Goal: Information Seeking & Learning: Learn about a topic

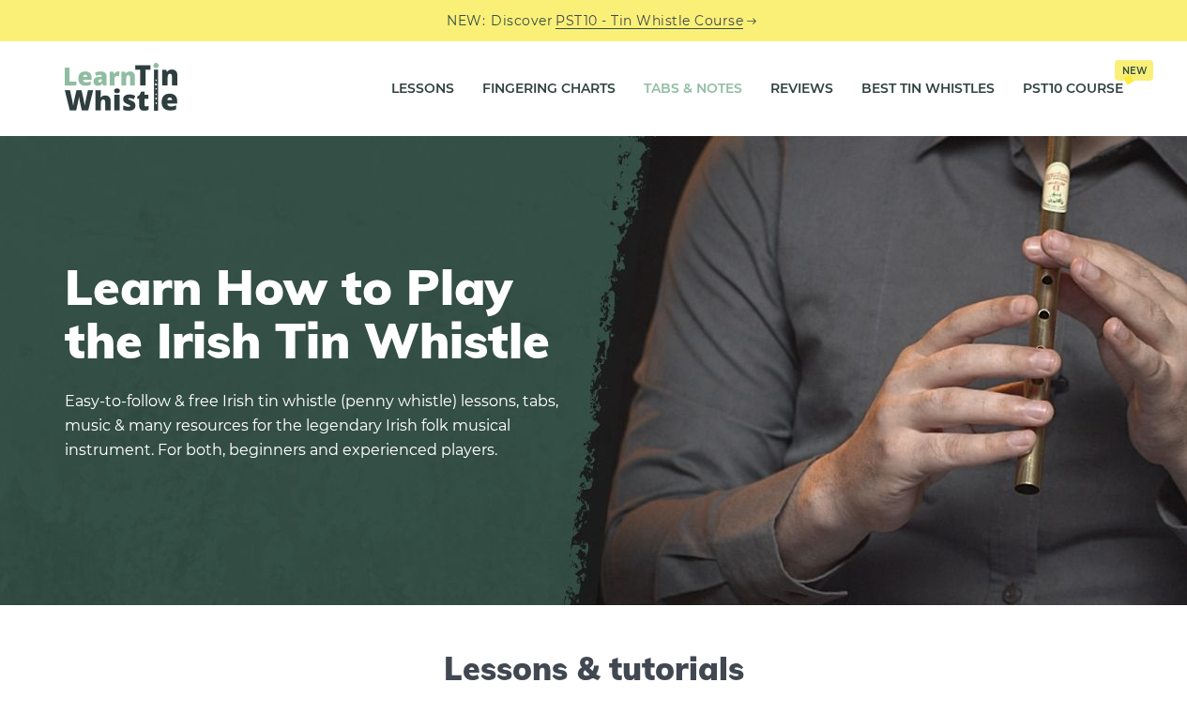
scroll to position [6, 0]
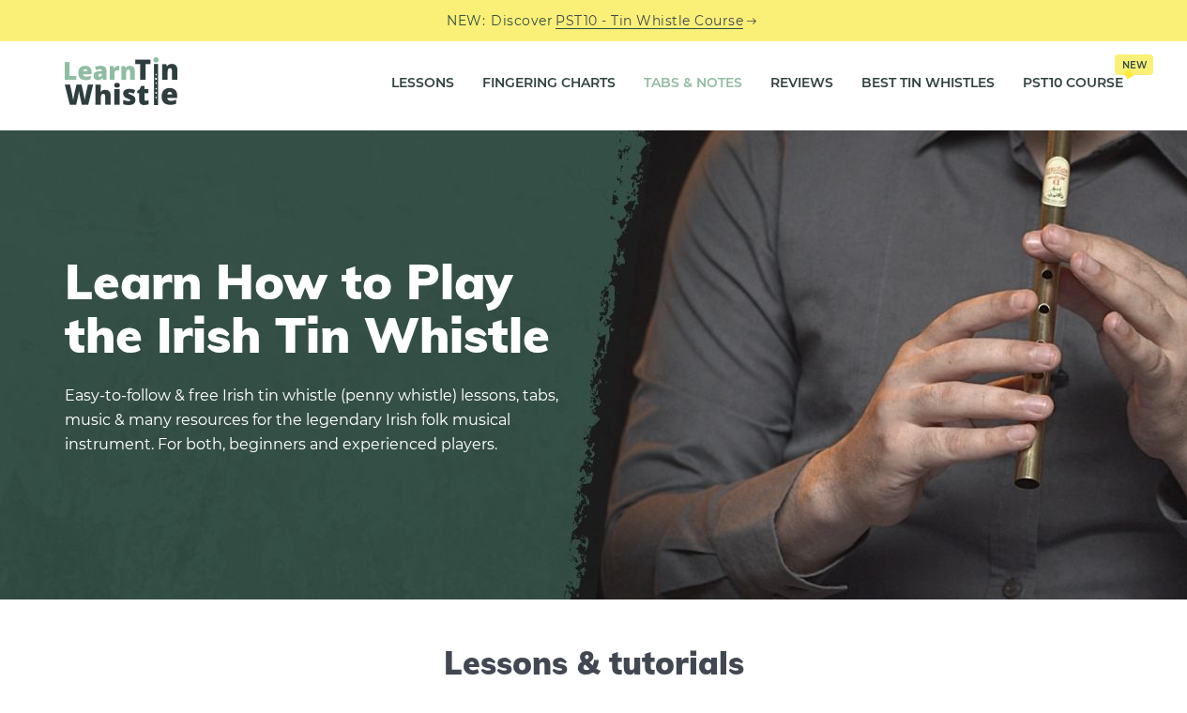
click at [683, 90] on link "Tabs & Notes" at bounding box center [693, 83] width 99 height 47
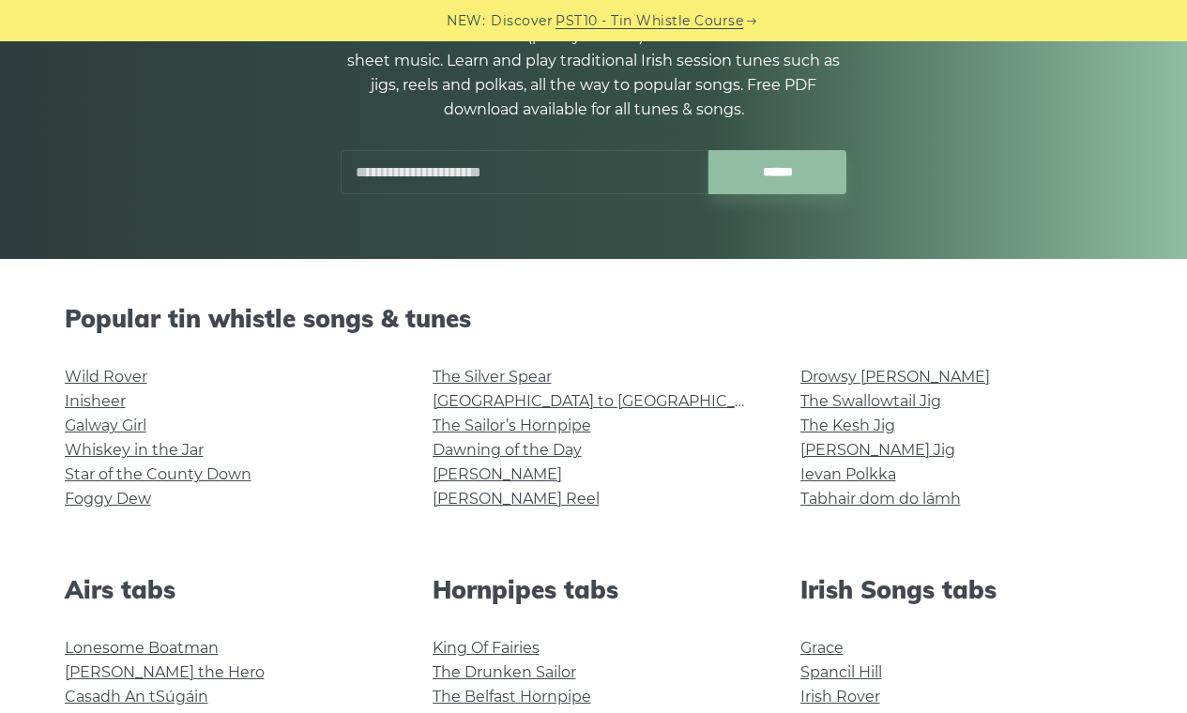
scroll to position [236, 0]
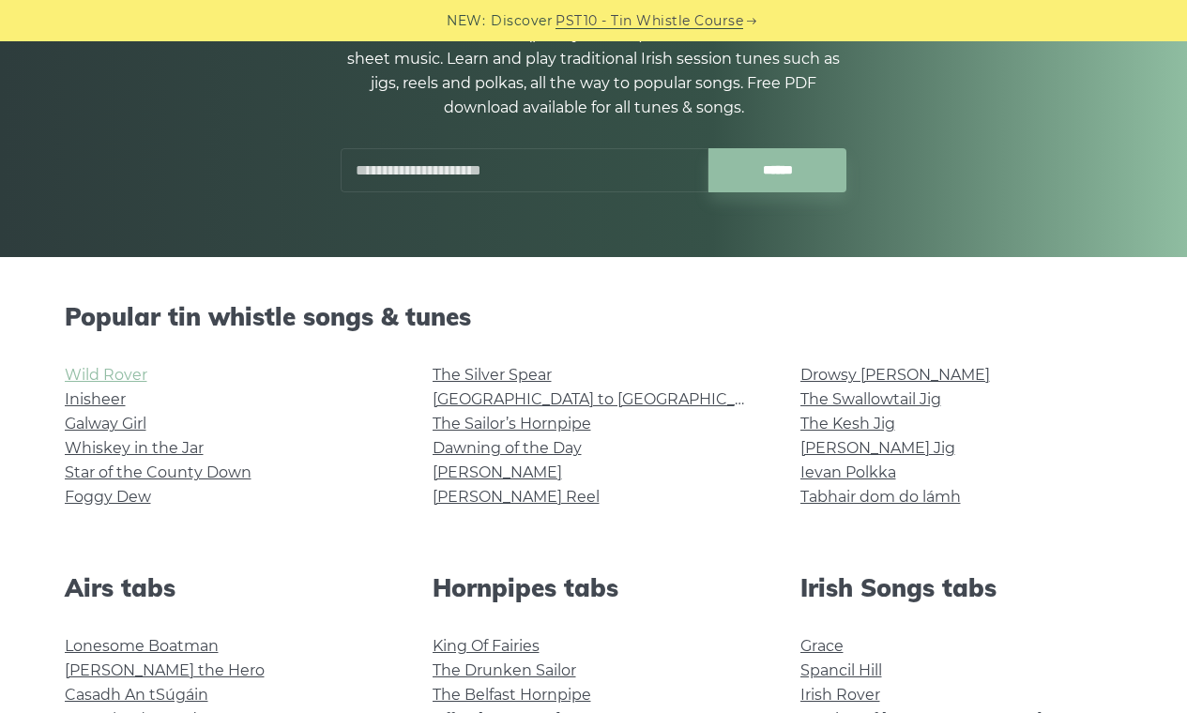
click at [111, 374] on link "Wild Rover" at bounding box center [106, 375] width 83 height 18
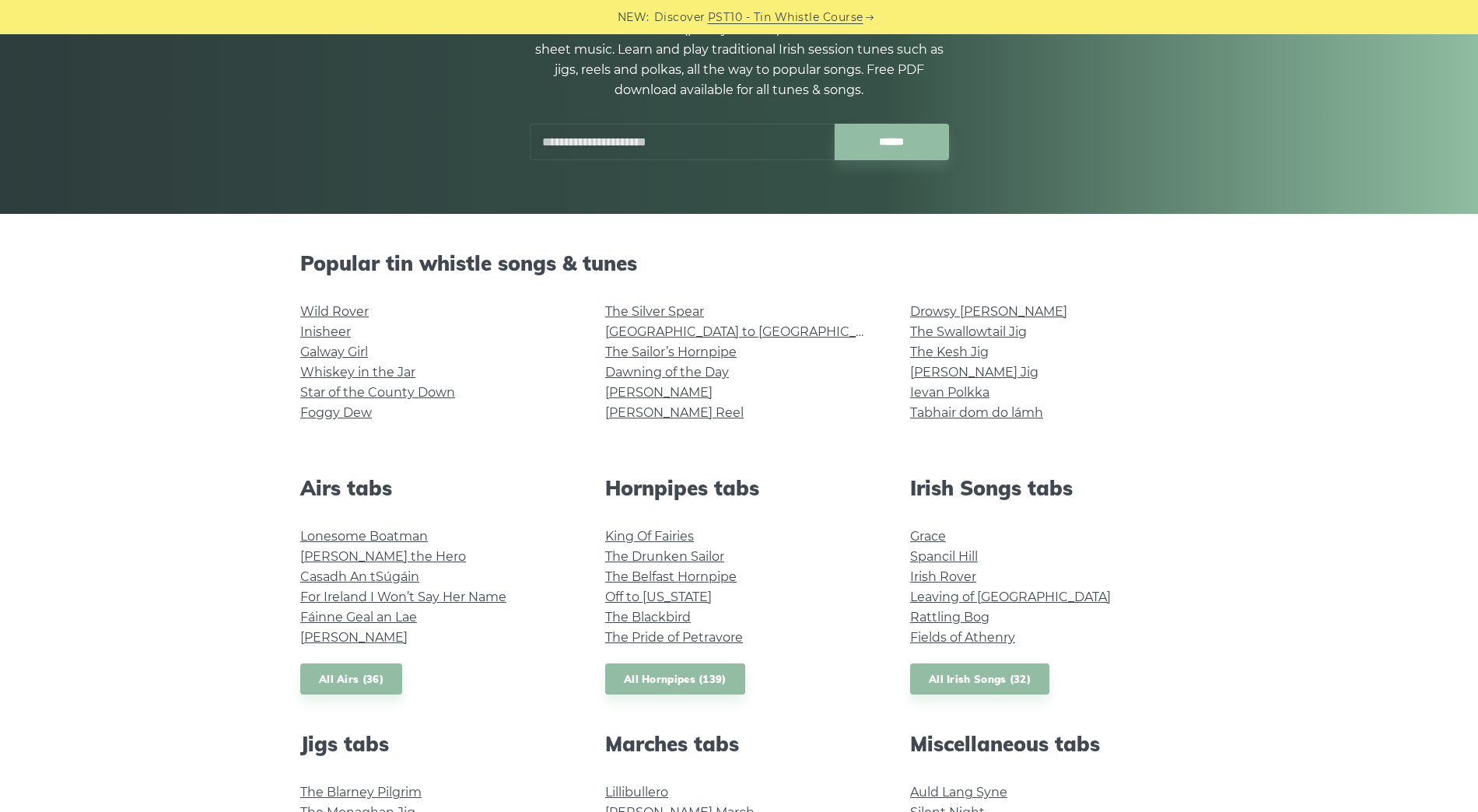
scroll to position [225, 0]
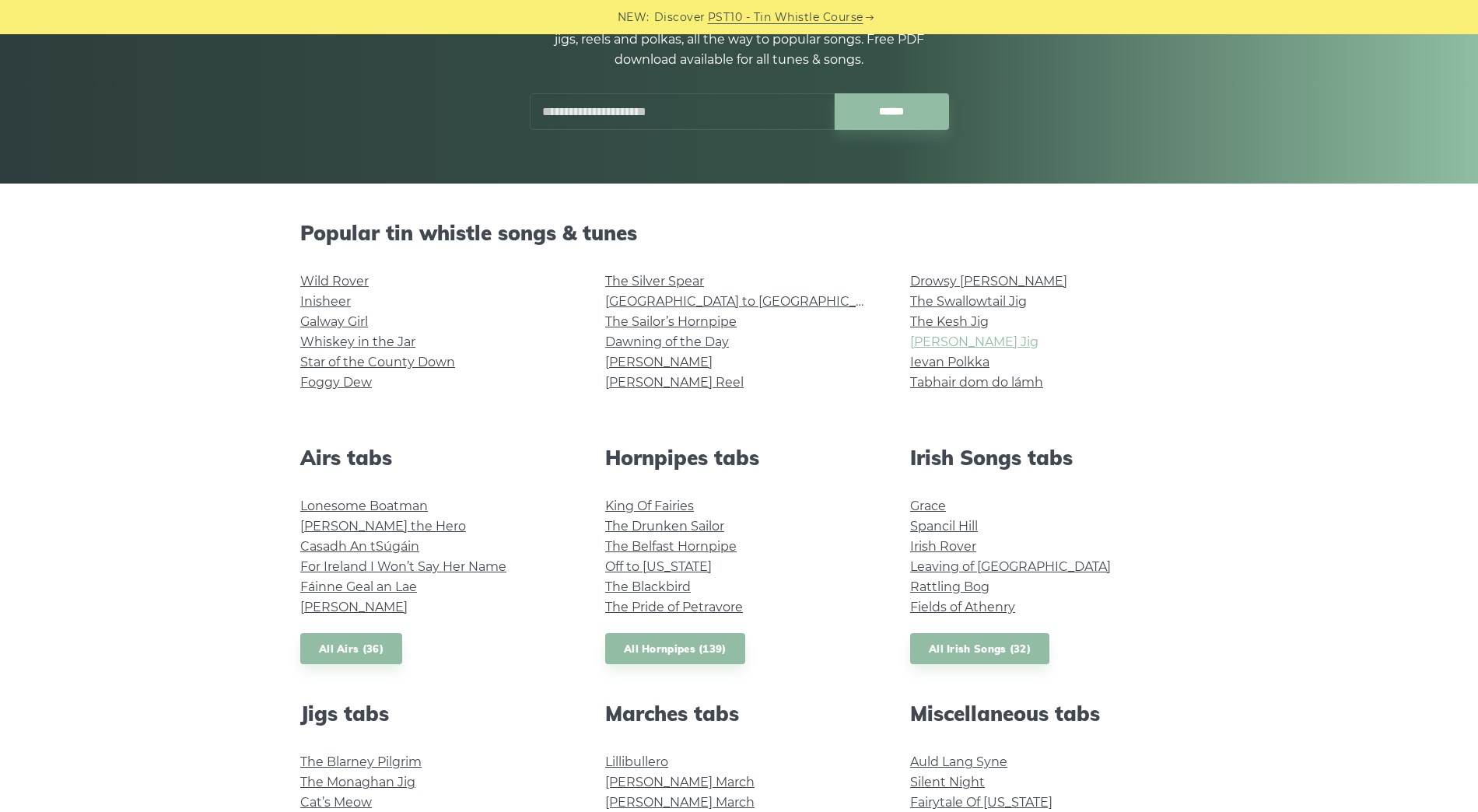
click at [933, 345] on link "[PERSON_NAME] Jig" at bounding box center [974, 342] width 128 height 15
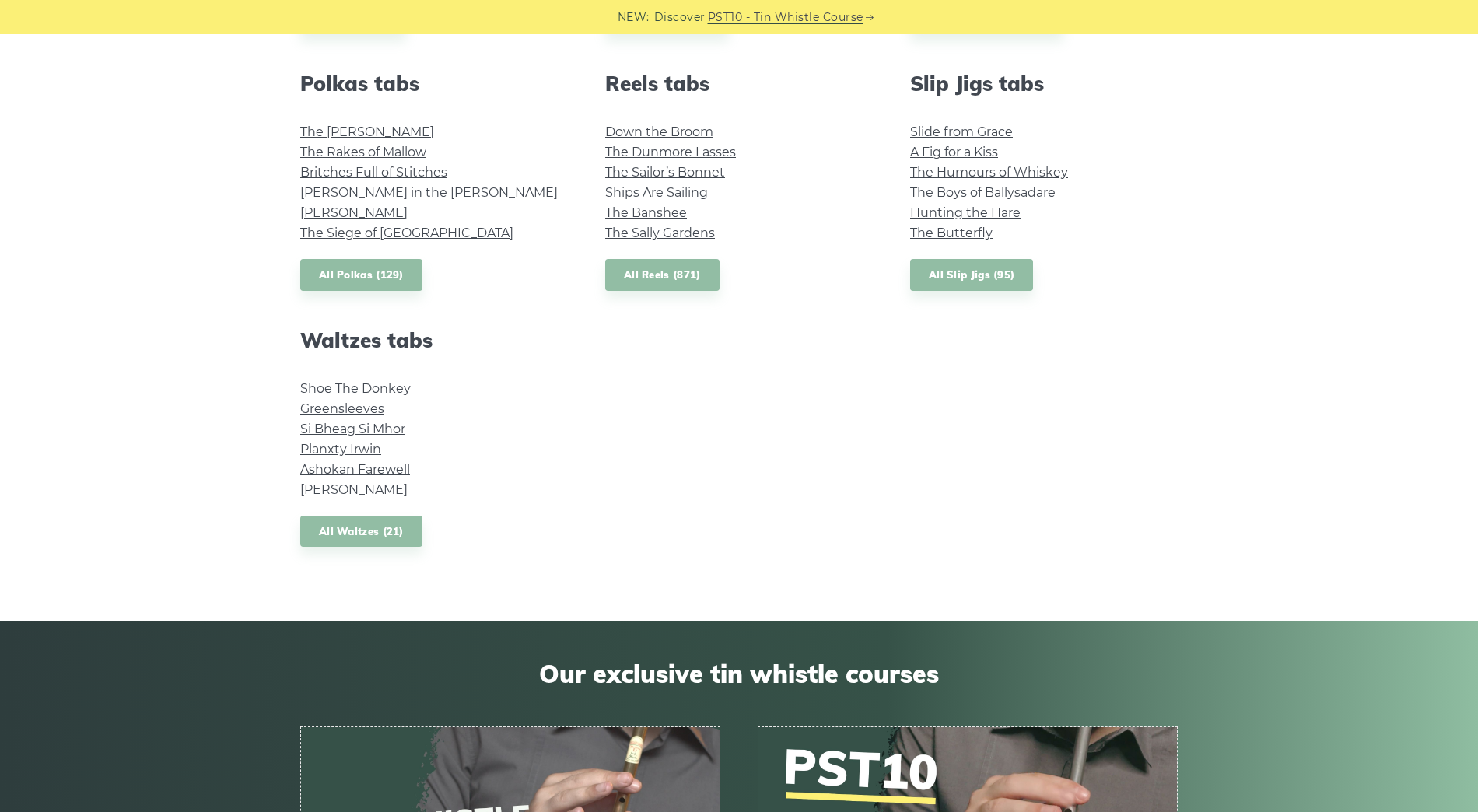
scroll to position [1115, 0]
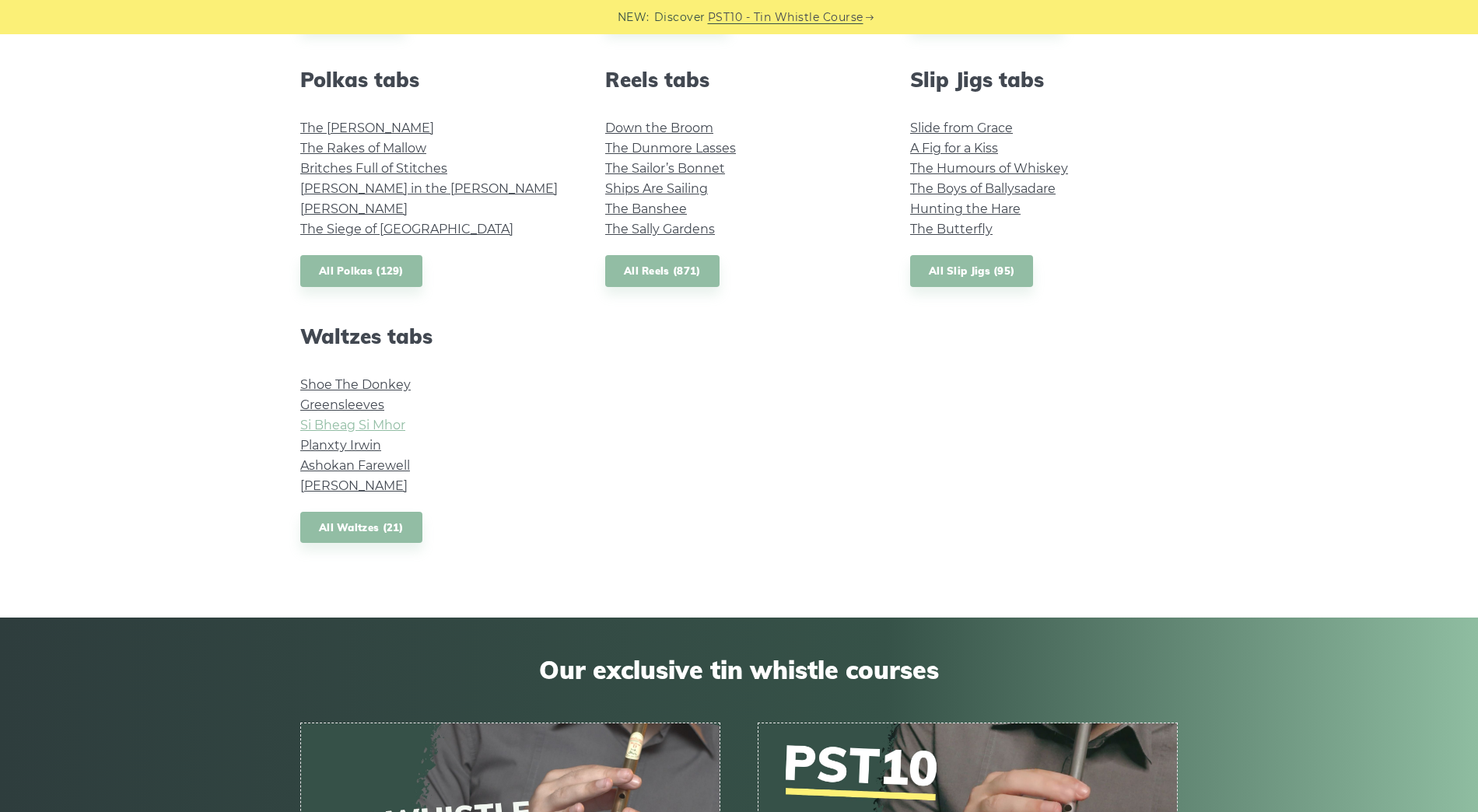
click at [354, 423] on link "Si­ Bheag Si­ Mhor" at bounding box center [352, 425] width 105 height 15
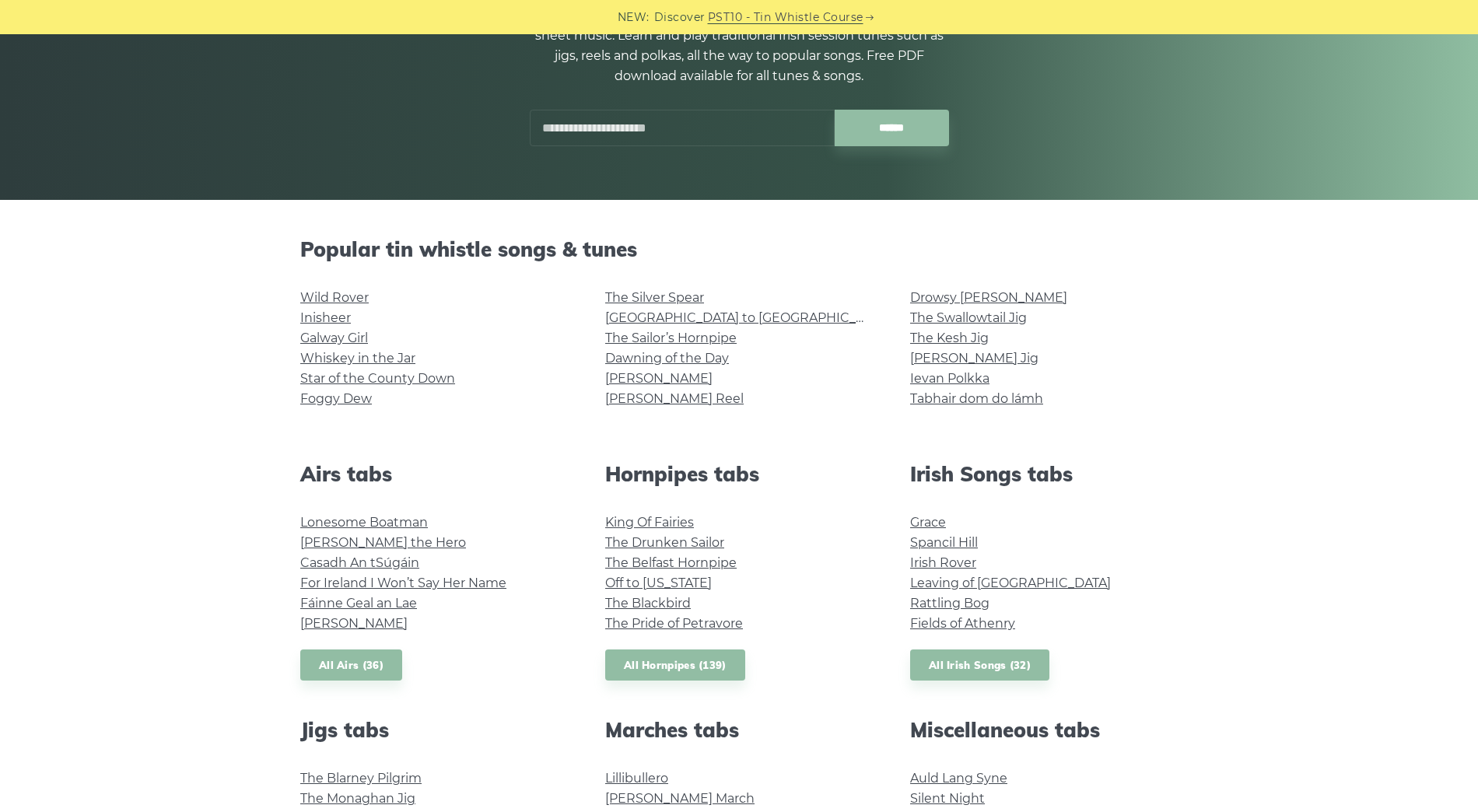
scroll to position [209, 0]
click at [948, 336] on link "The Kesh Jig" at bounding box center [949, 337] width 79 height 15
click at [662, 315] on link "Rocky Road to Dublin" at bounding box center [749, 317] width 287 height 15
click at [639, 377] on link "Tam Lin" at bounding box center [659, 378] width 108 height 15
click at [983, 299] on link "Drowsy Maggie" at bounding box center [989, 297] width 157 height 15
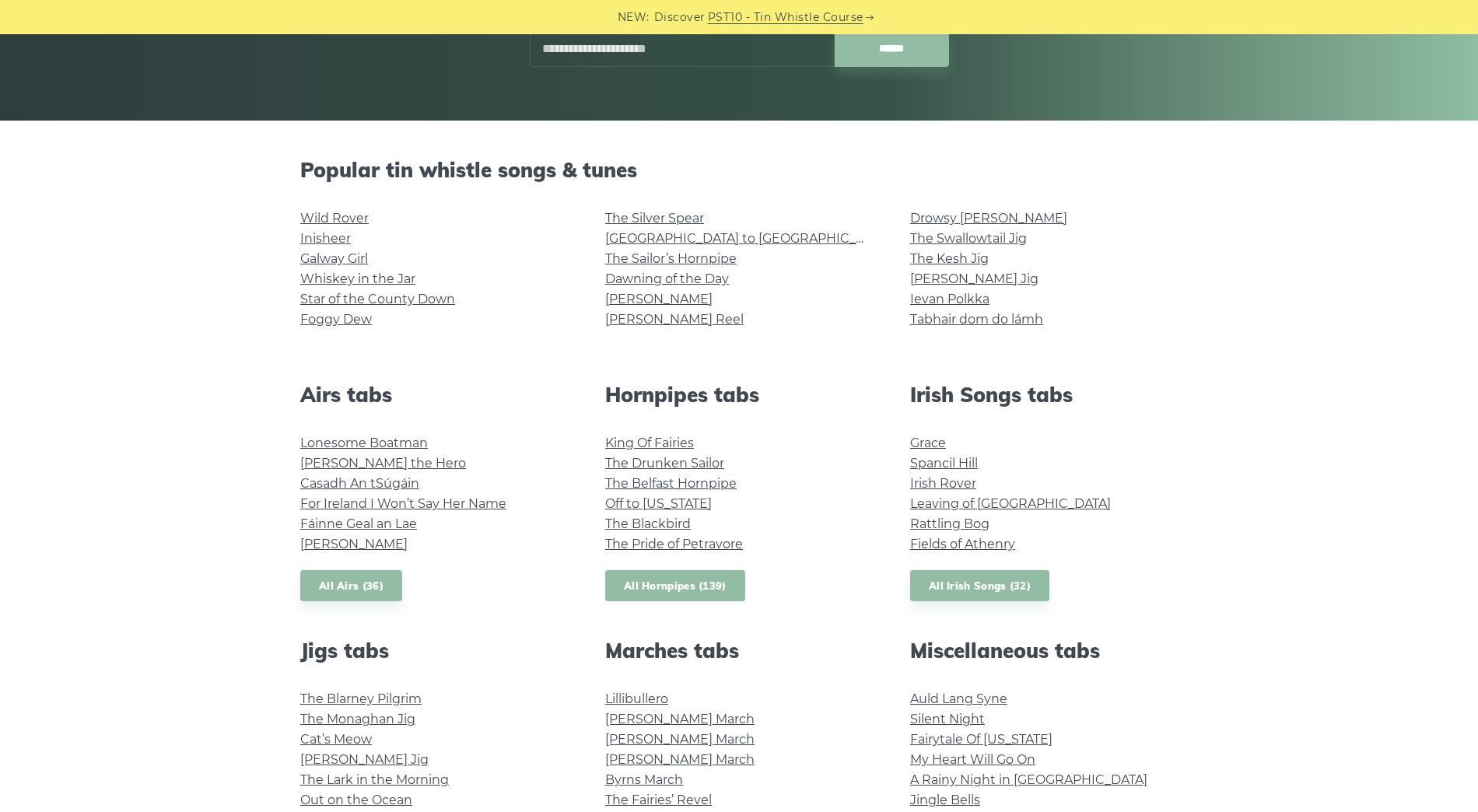
scroll to position [290, 0]
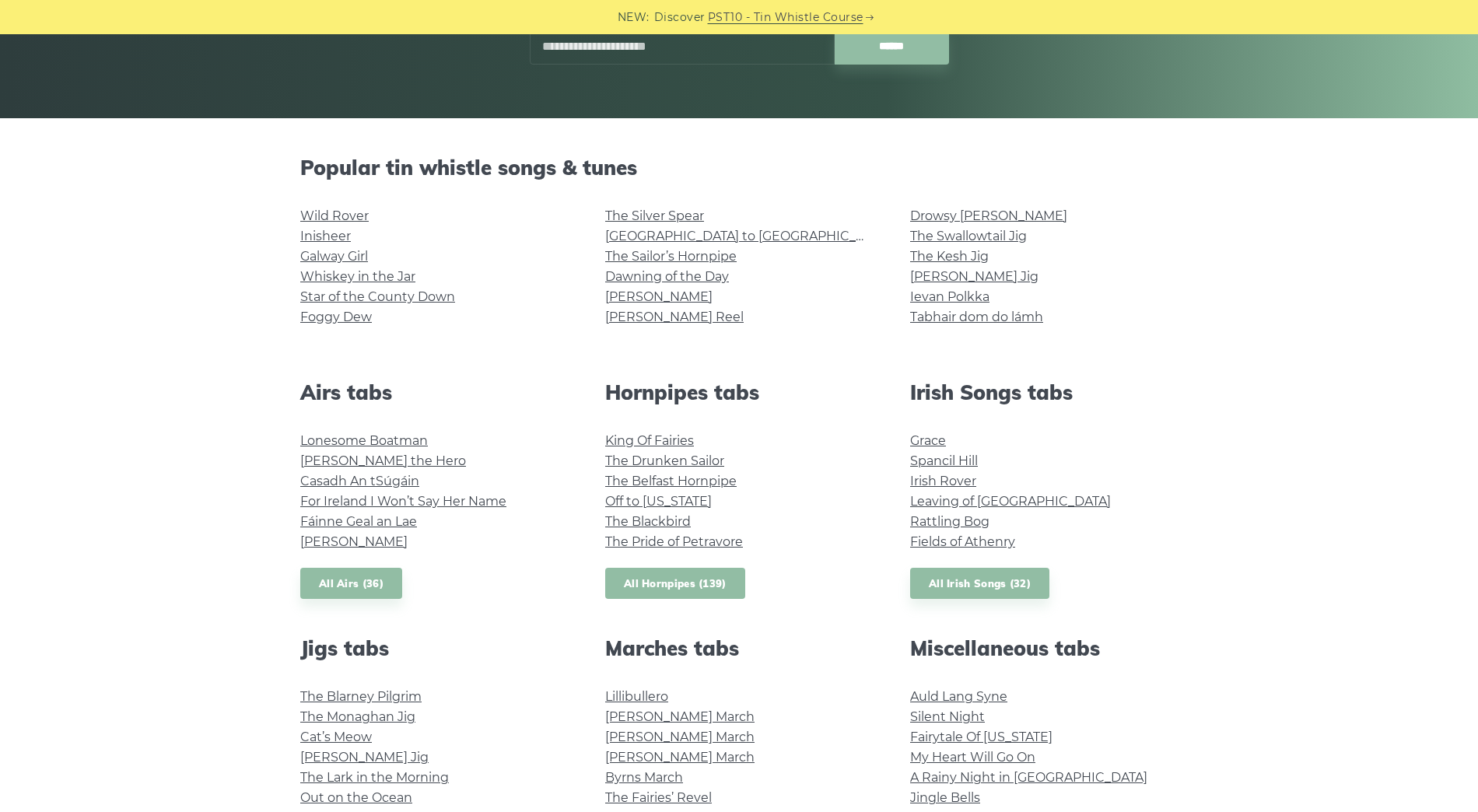
click at [701, 582] on link "All Hornpipes (139)" at bounding box center [675, 583] width 140 height 31
click at [382, 275] on link "Whiskey in the Jar" at bounding box center [357, 277] width 115 height 15
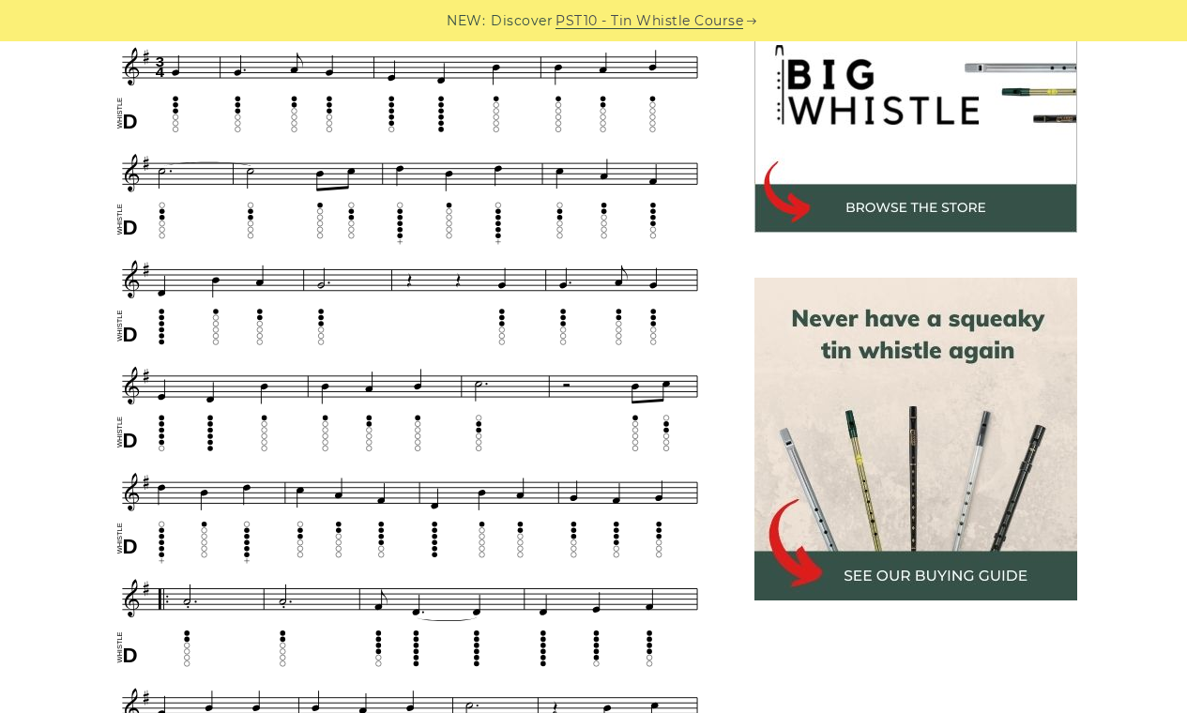
scroll to position [631, 0]
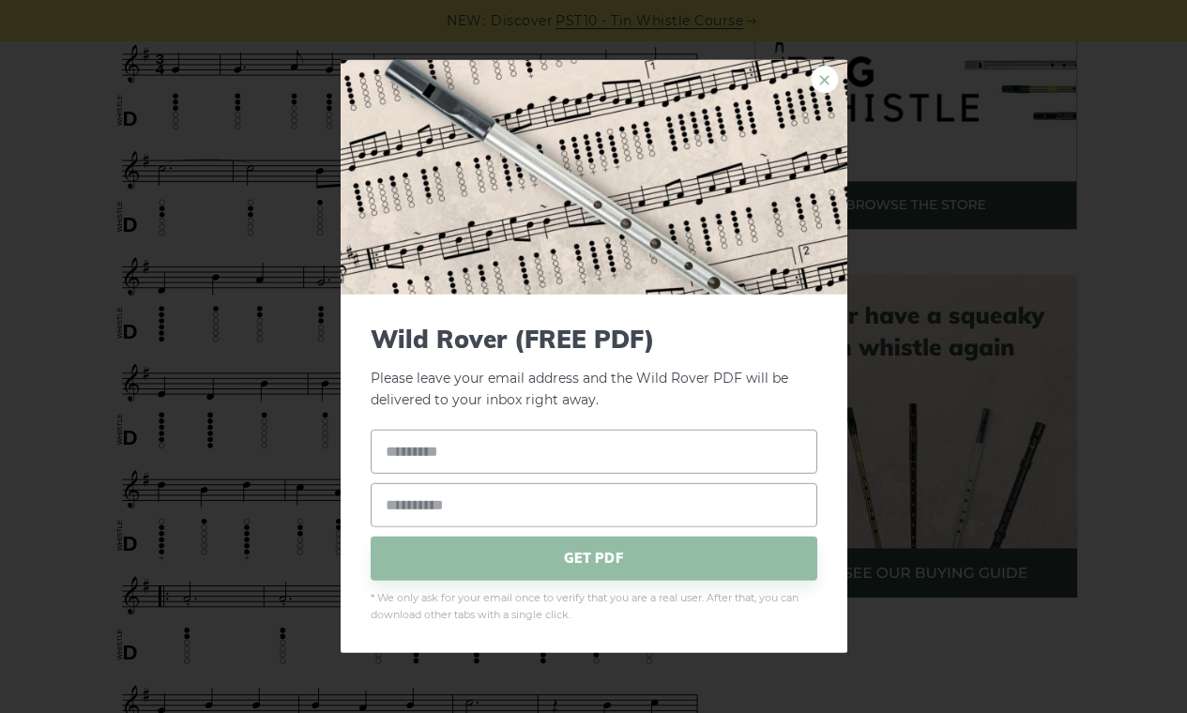
click at [827, 84] on link "×" at bounding box center [825, 80] width 28 height 28
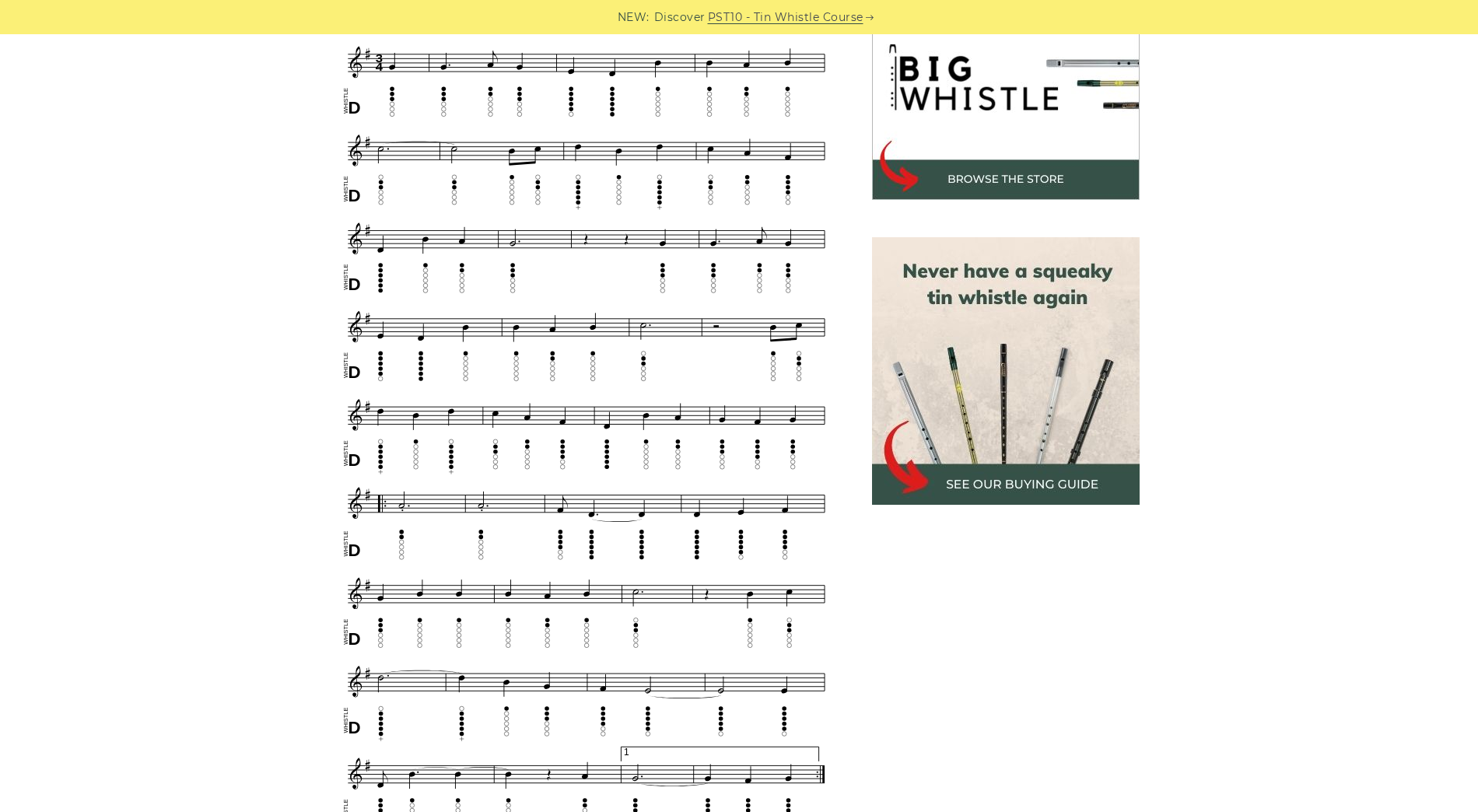
scroll to position [514, 0]
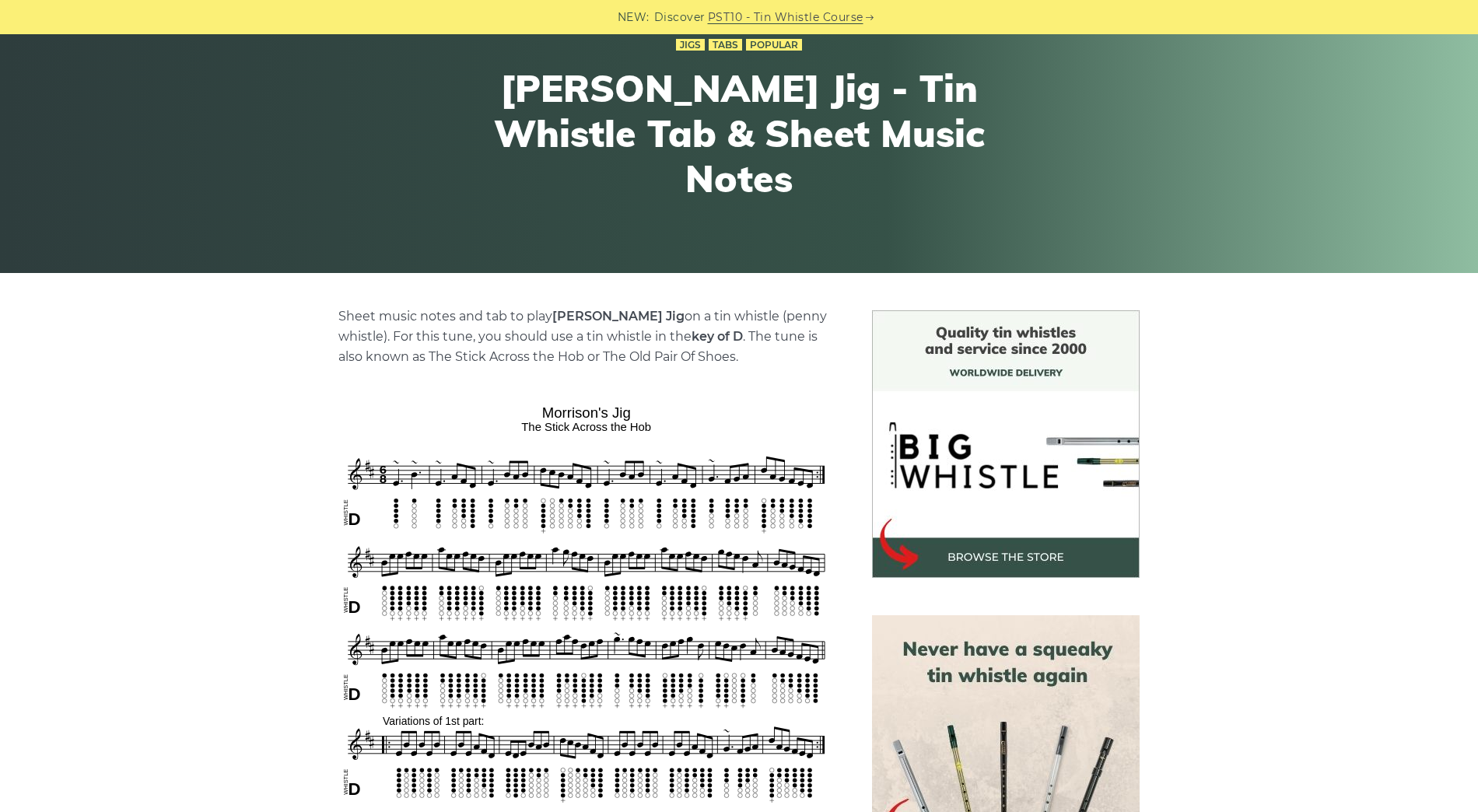
scroll to position [138, 0]
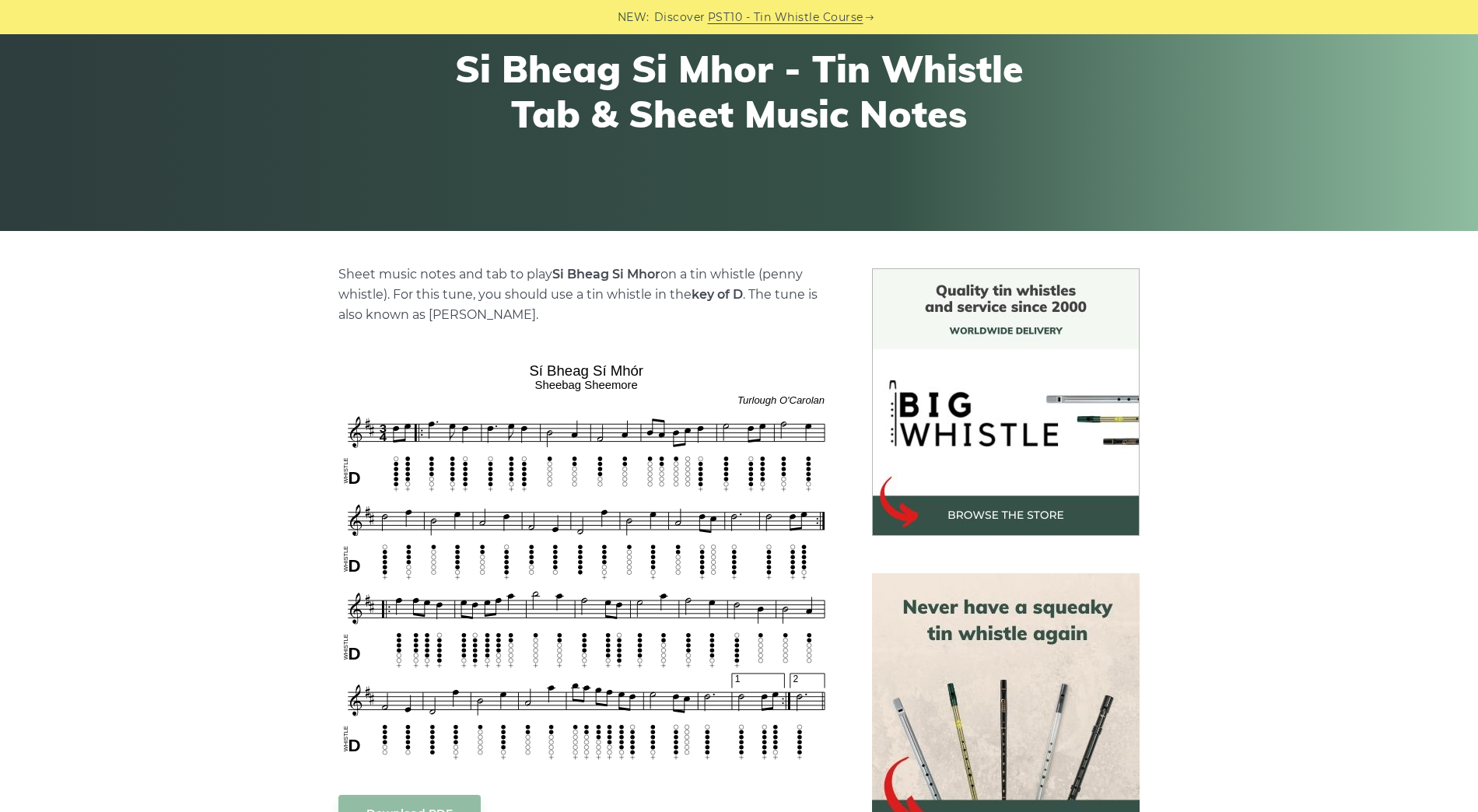
scroll to position [181, 0]
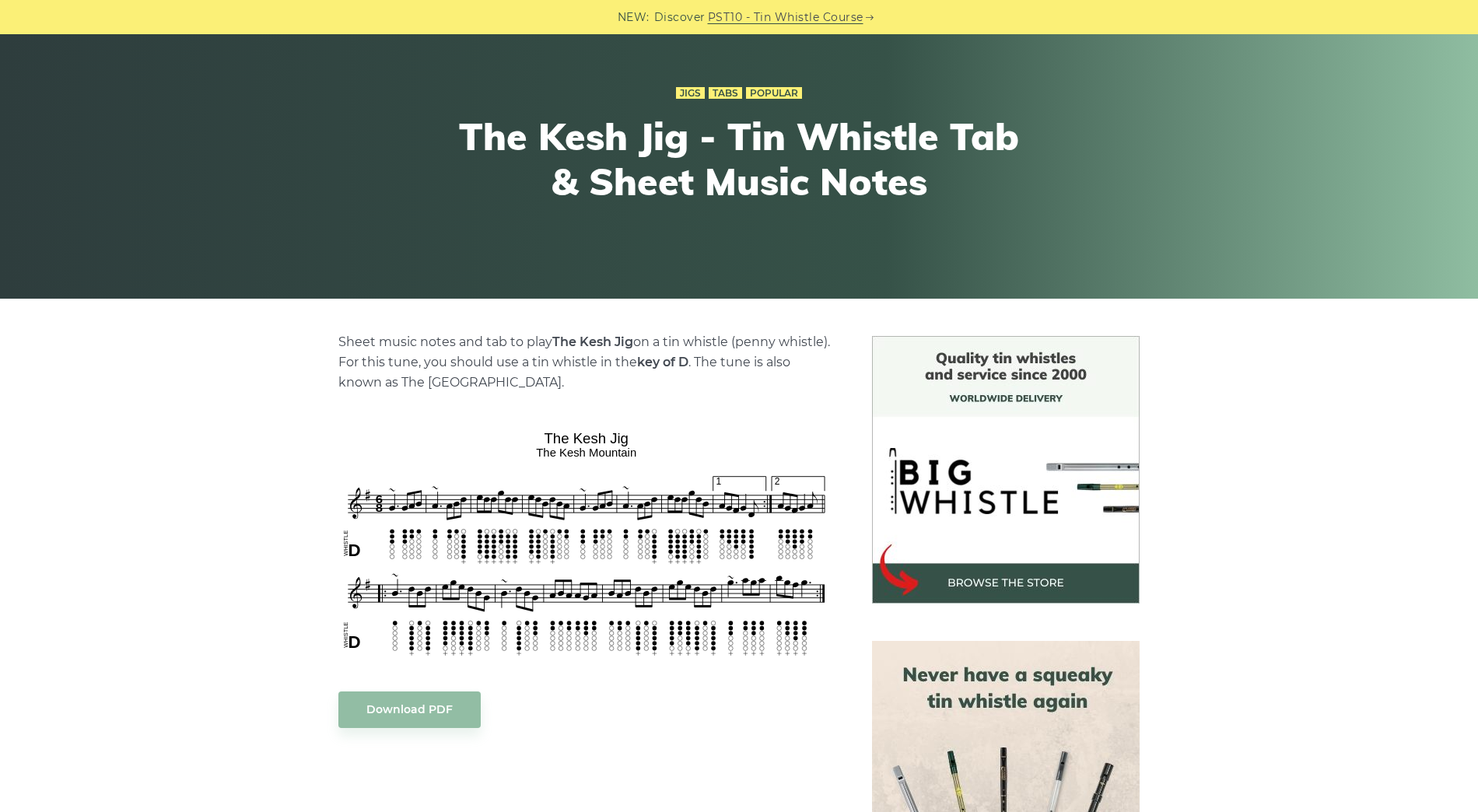
scroll to position [110, 0]
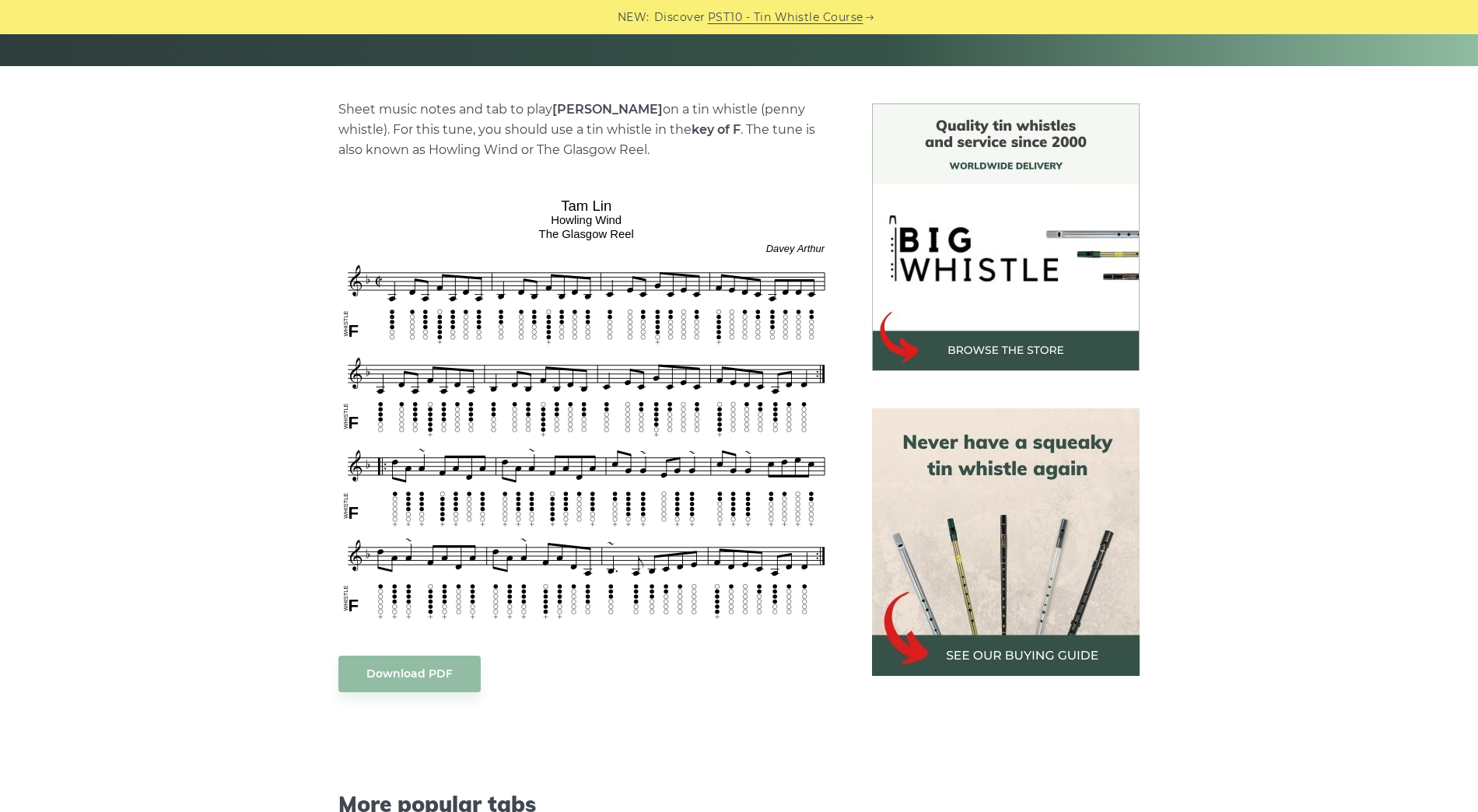
scroll to position [348, 0]
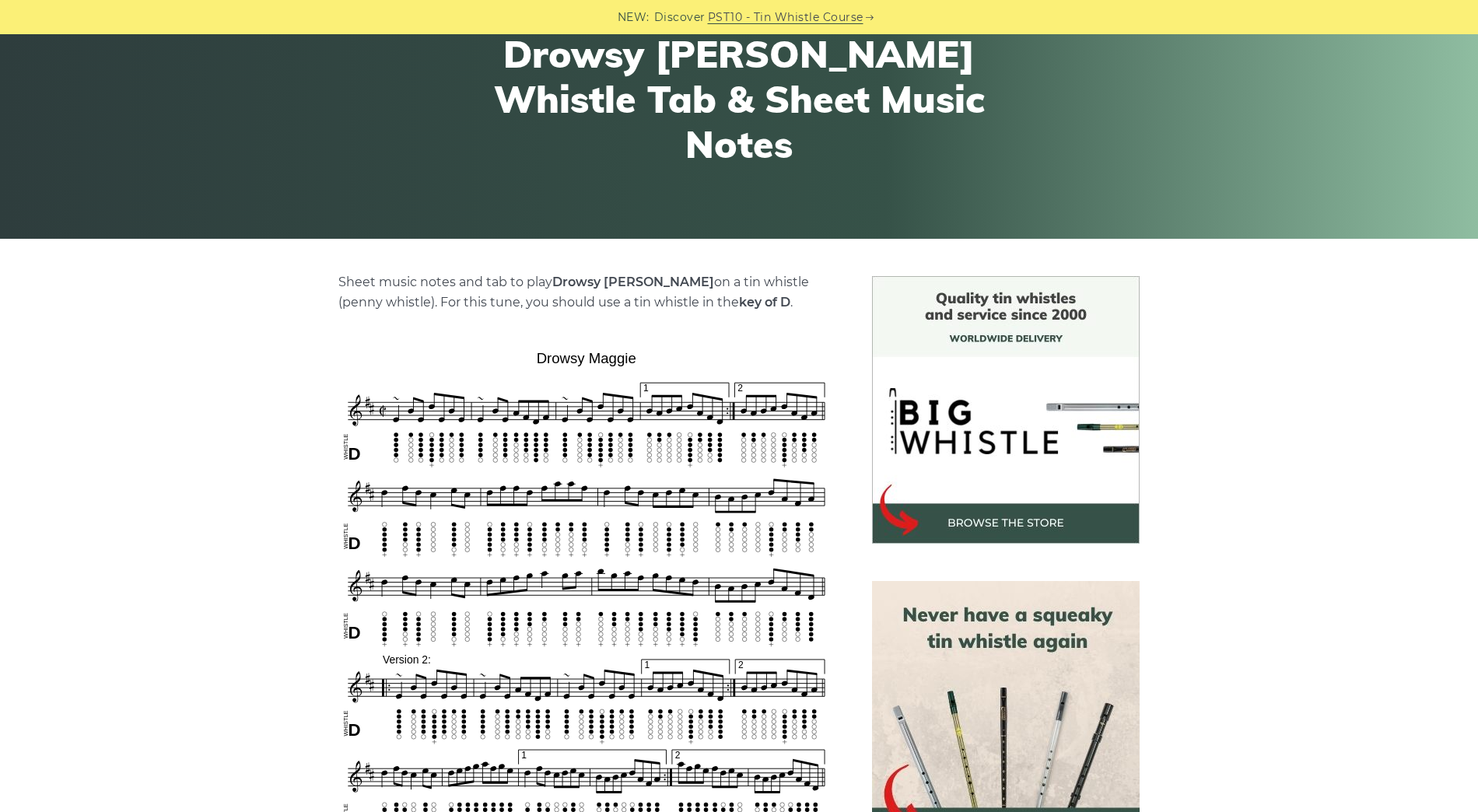
scroll to position [172, 0]
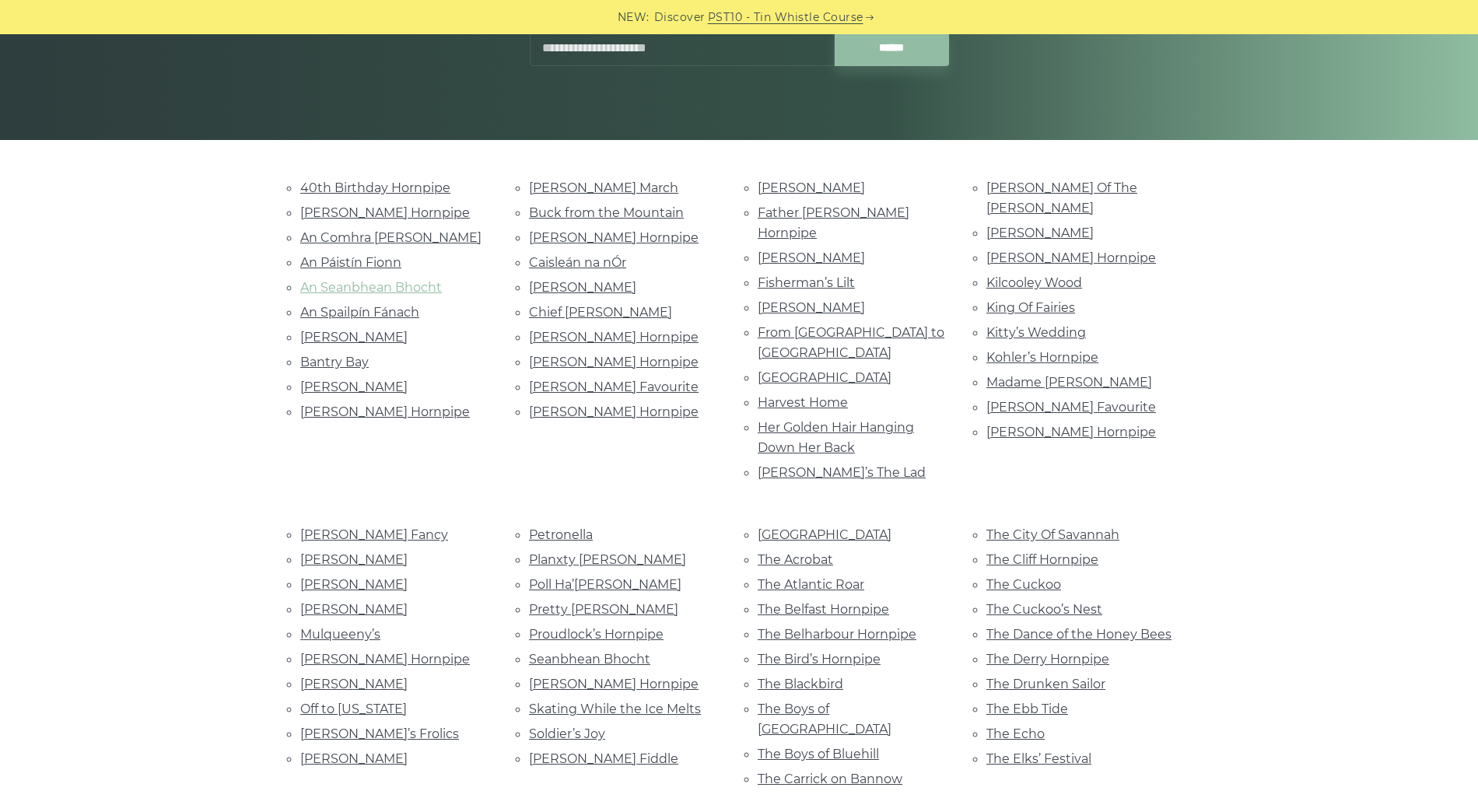
scroll to position [269, 0]
click at [782, 249] on link "[PERSON_NAME]" at bounding box center [812, 257] width 108 height 15
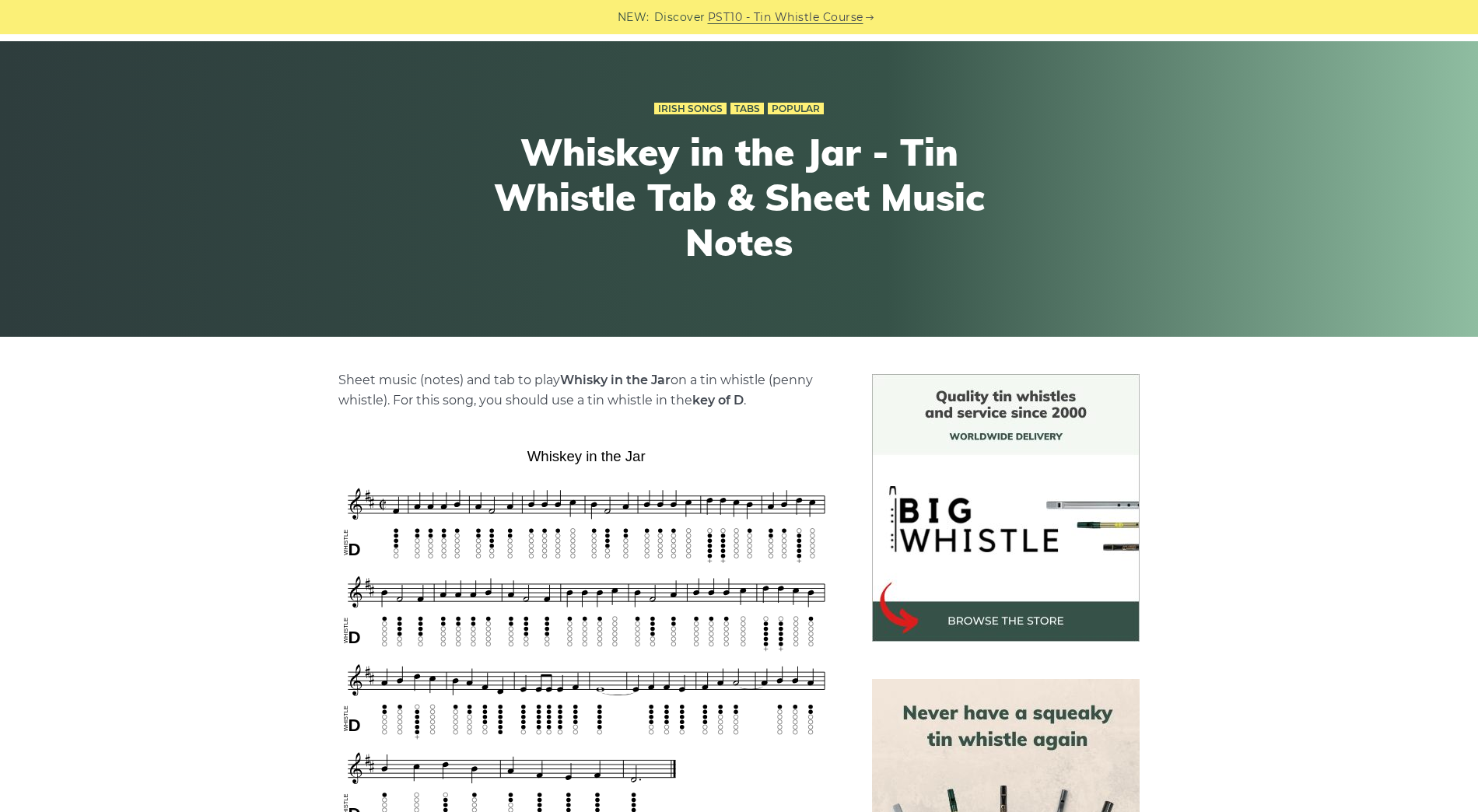
scroll to position [101, 0]
